Goal: Transaction & Acquisition: Purchase product/service

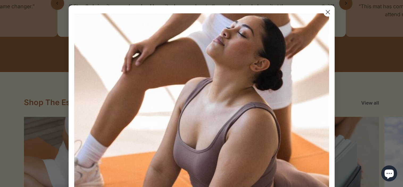
scroll to position [503, 0]
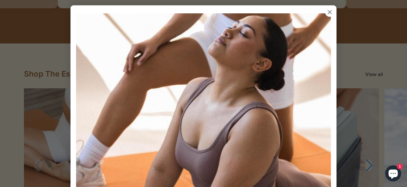
click at [329, 11] on icon "Close dialog" at bounding box center [330, 12] width 4 height 4
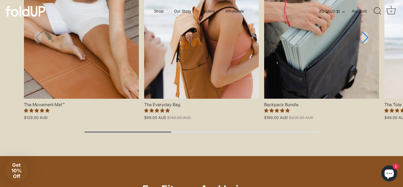
scroll to position [0, 0]
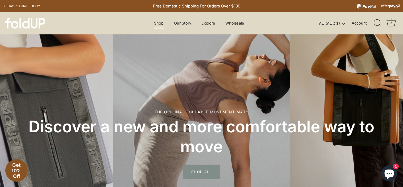
click at [152, 26] on link "Shop" at bounding box center [159, 23] width 19 height 10
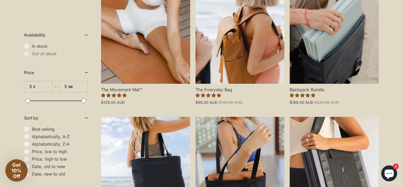
scroll to position [176, 0]
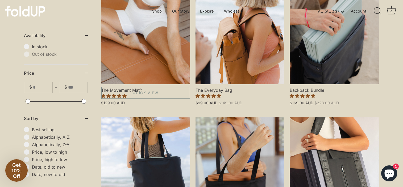
click at [143, 52] on link "The Movement Mat™" at bounding box center [145, 30] width 89 height 107
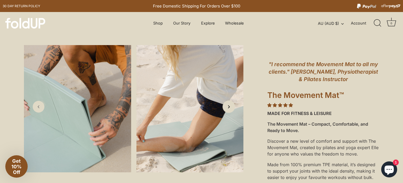
click at [232, 110] on link "Next slide" at bounding box center [229, 106] width 13 height 13
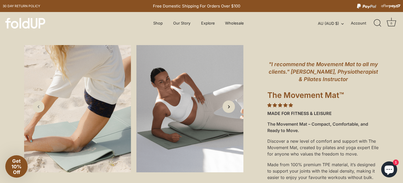
click at [232, 110] on link "Next slide" at bounding box center [229, 106] width 13 height 13
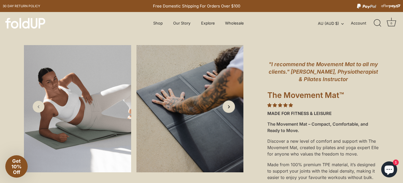
click at [232, 110] on link "Next slide" at bounding box center [229, 106] width 13 height 13
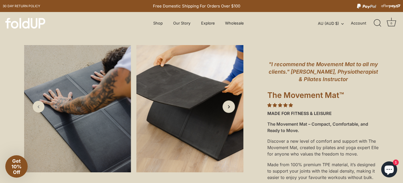
click at [232, 110] on link "Next slide" at bounding box center [229, 106] width 13 height 13
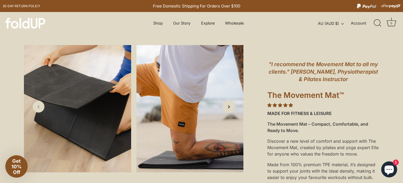
click at [232, 110] on link "Next slide" at bounding box center [229, 106] width 13 height 13
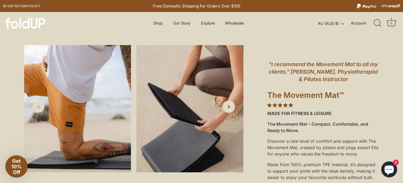
click at [232, 110] on link "Next slide" at bounding box center [229, 106] width 13 height 13
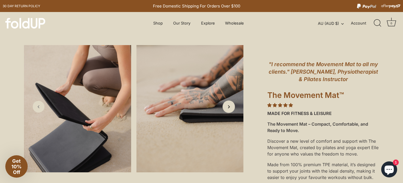
click at [232, 110] on link "Next slide" at bounding box center [229, 106] width 13 height 13
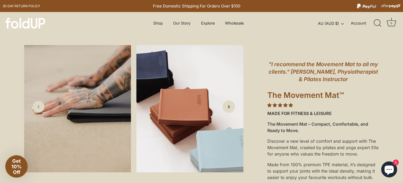
click at [232, 110] on link "Next slide" at bounding box center [229, 106] width 13 height 13
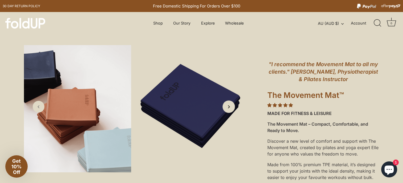
click at [232, 110] on link "Next slide" at bounding box center [229, 106] width 13 height 13
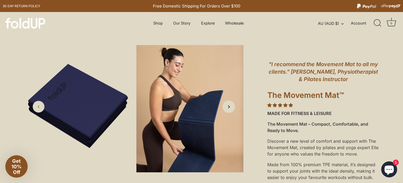
click at [232, 110] on link "Next slide" at bounding box center [229, 106] width 13 height 13
